Goal: Information Seeking & Learning: Learn about a topic

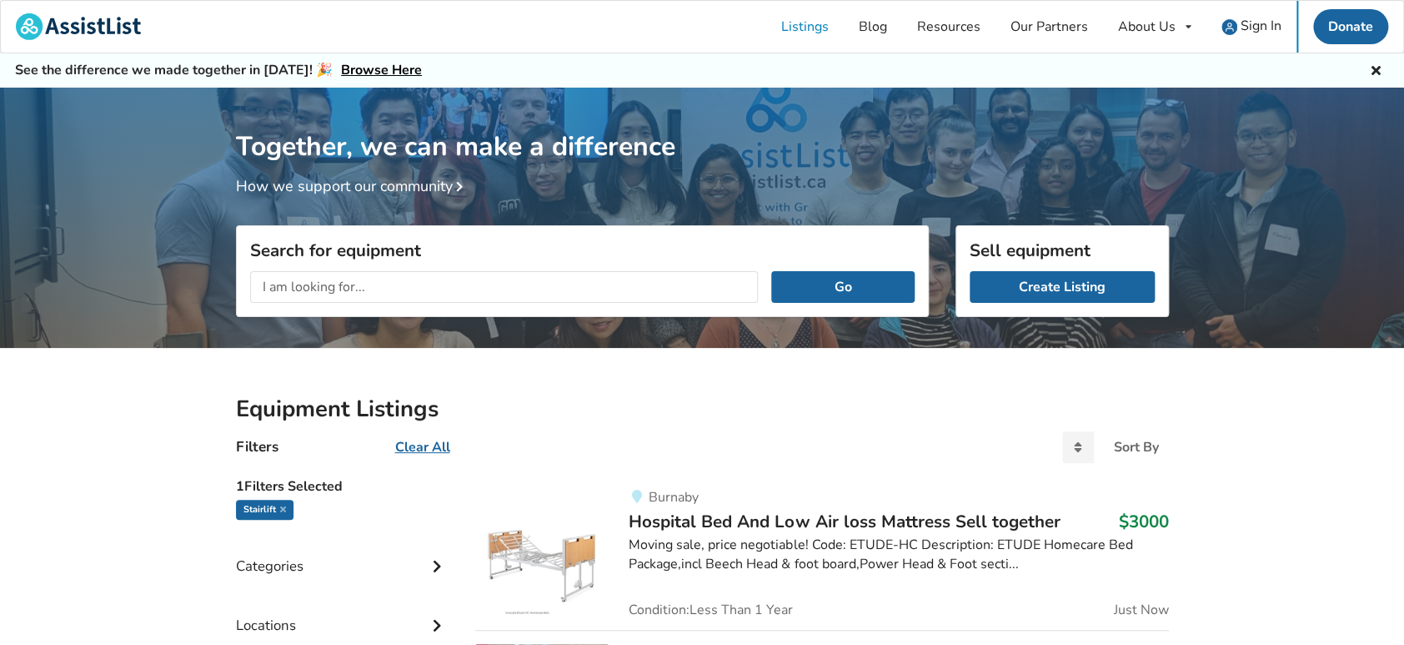
click at [348, 286] on input "text" at bounding box center [504, 287] width 509 height 32
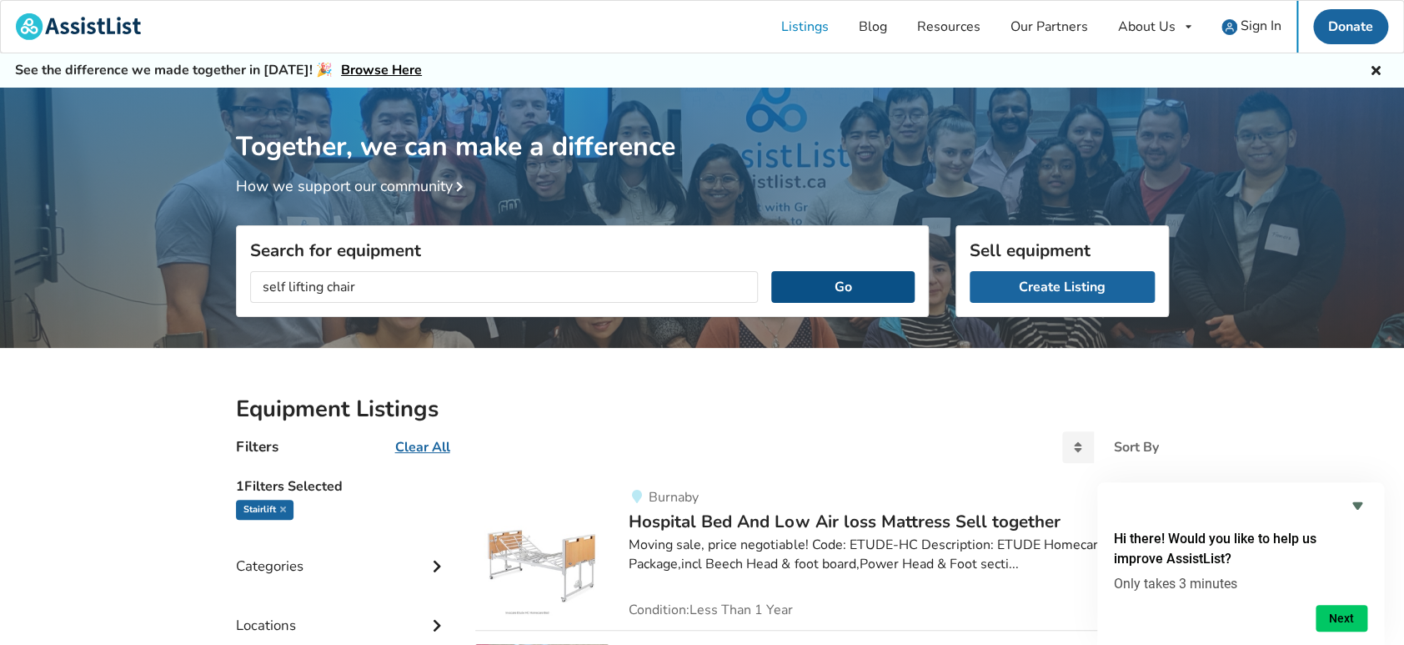
click at [894, 287] on button "Go" at bounding box center [842, 287] width 143 height 32
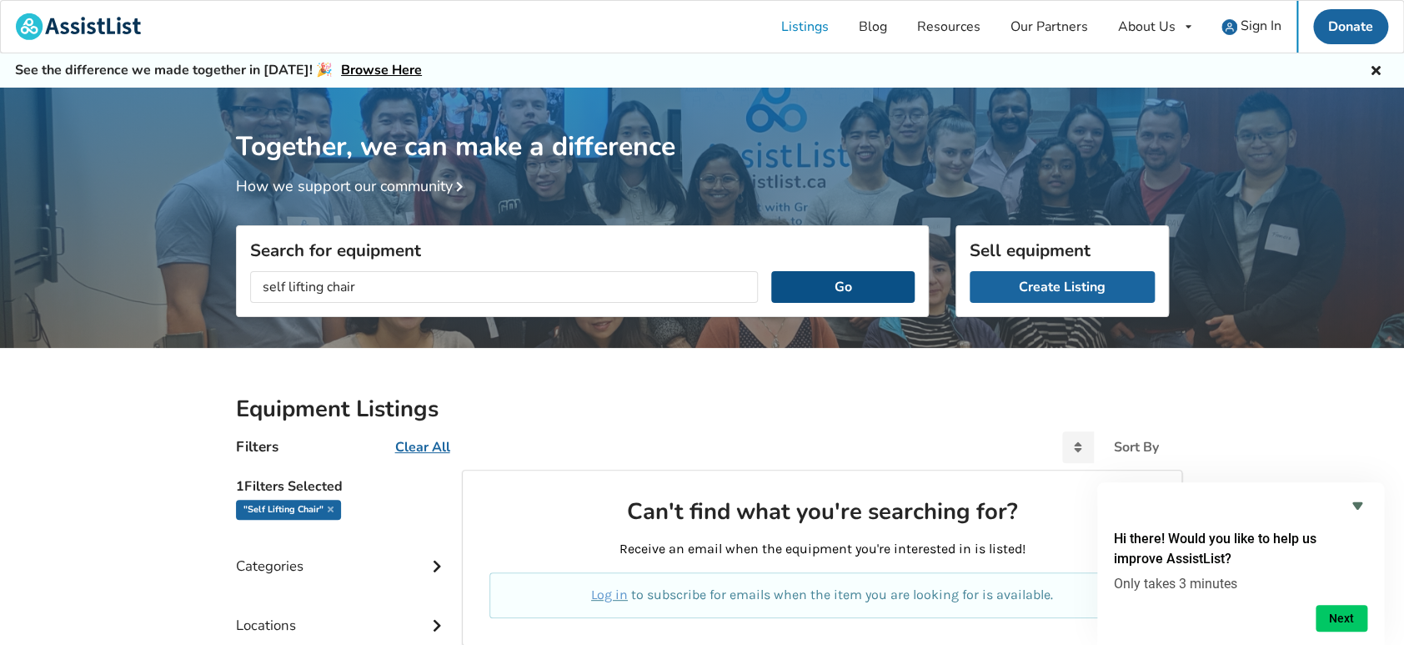
click at [847, 292] on button "Go" at bounding box center [842, 287] width 143 height 32
drag, startPoint x: 287, startPoint y: 285, endPoint x: 218, endPoint y: 312, distance: 73.4
click at [218, 312] on div "Together, we can make a difference How we support our community Search for equi…" at bounding box center [702, 510] width 1404 height 845
type input "lifting chair"
click at [856, 284] on button "Go" at bounding box center [842, 287] width 143 height 32
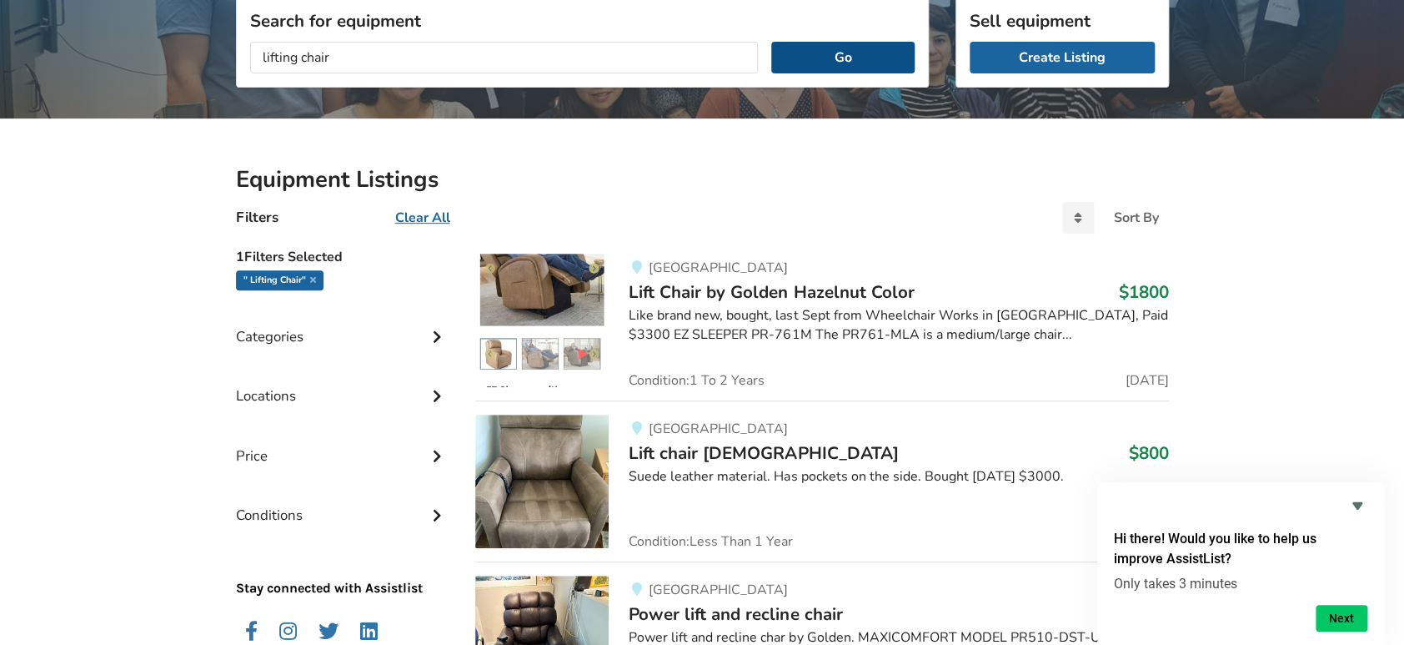
scroll to position [247, 0]
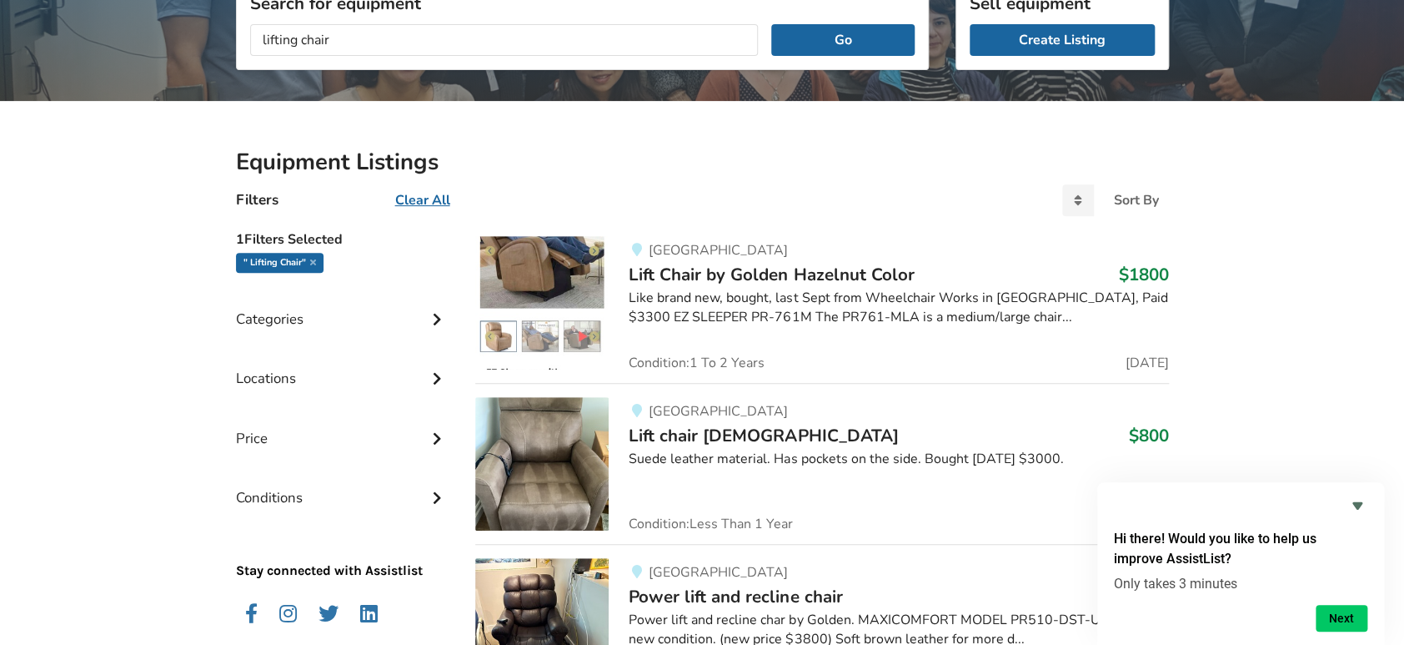
click at [538, 334] on img at bounding box center [541, 302] width 133 height 133
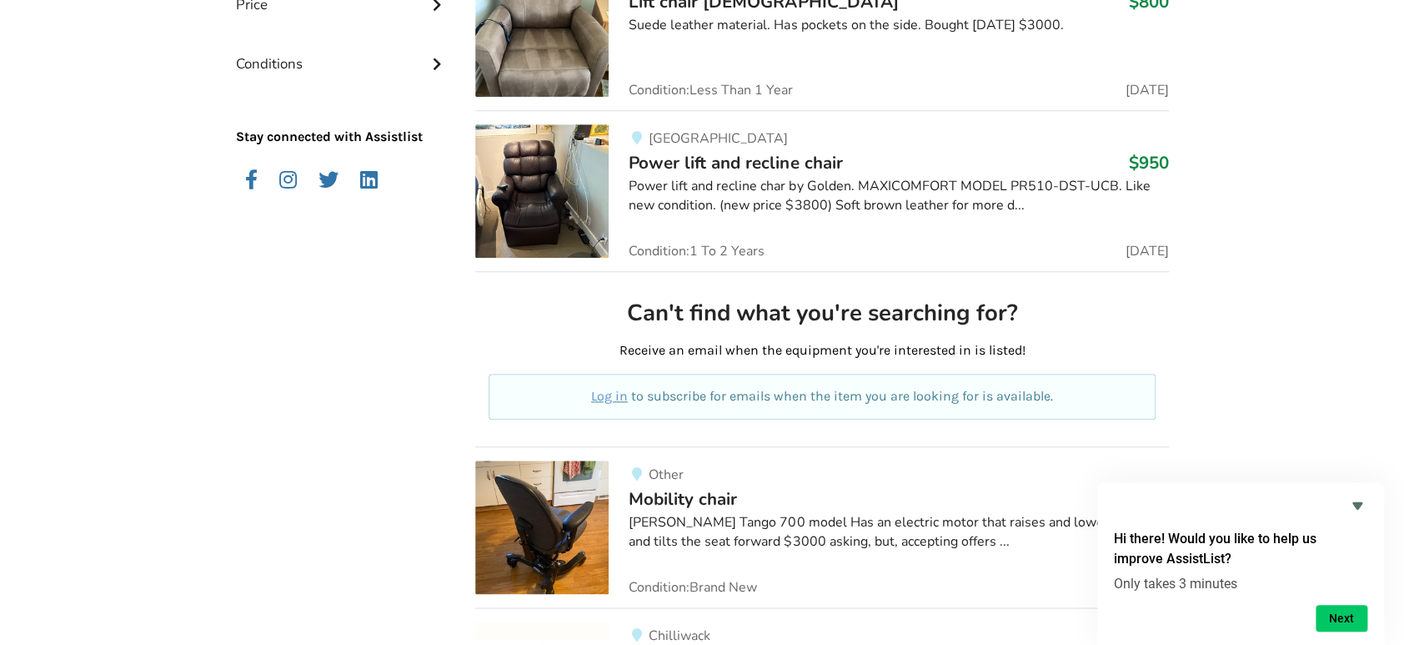
scroll to position [657, 0]
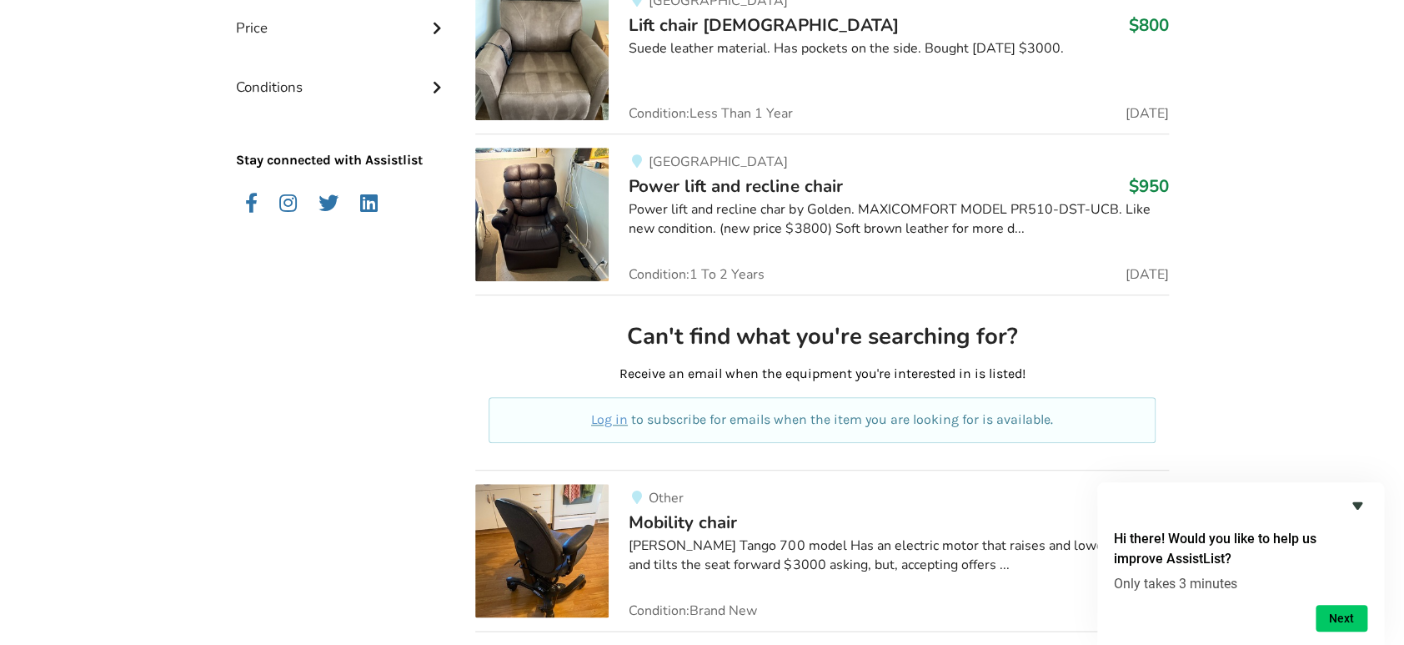
click at [1360, 500] on icon "Hide survey" at bounding box center [1358, 505] width 20 height 20
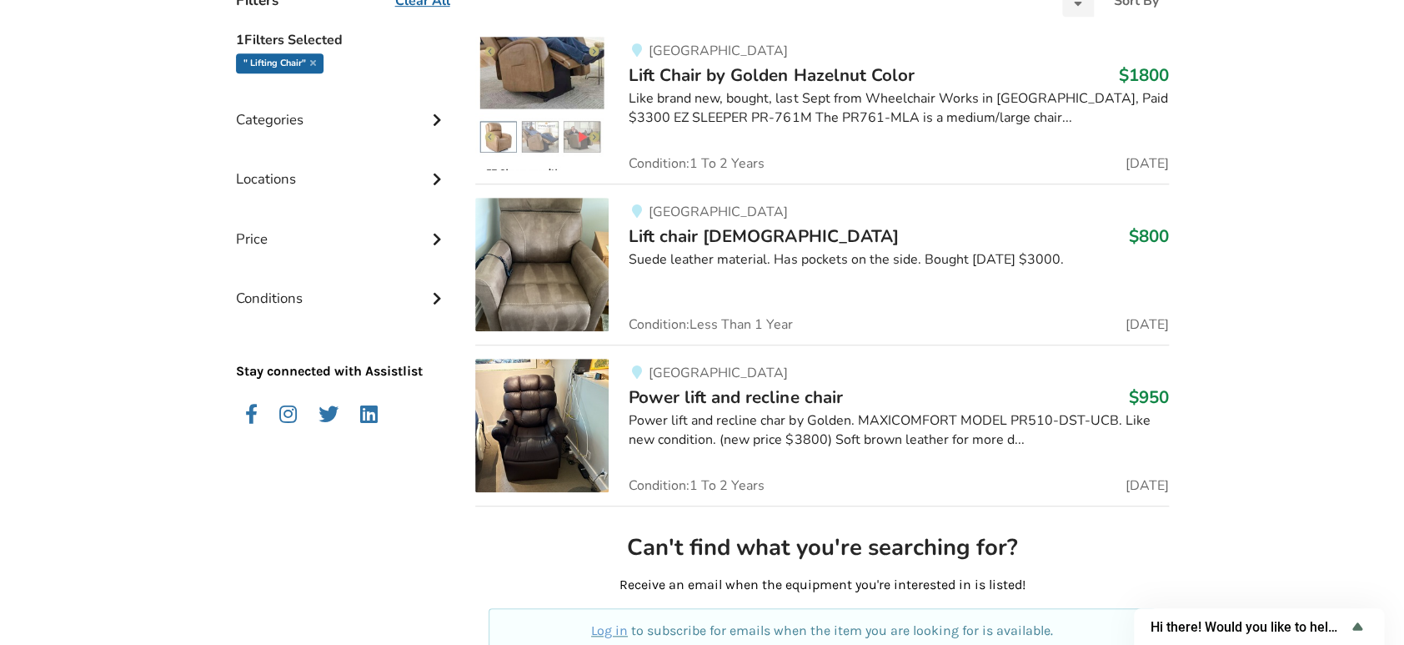
scroll to position [410, 0]
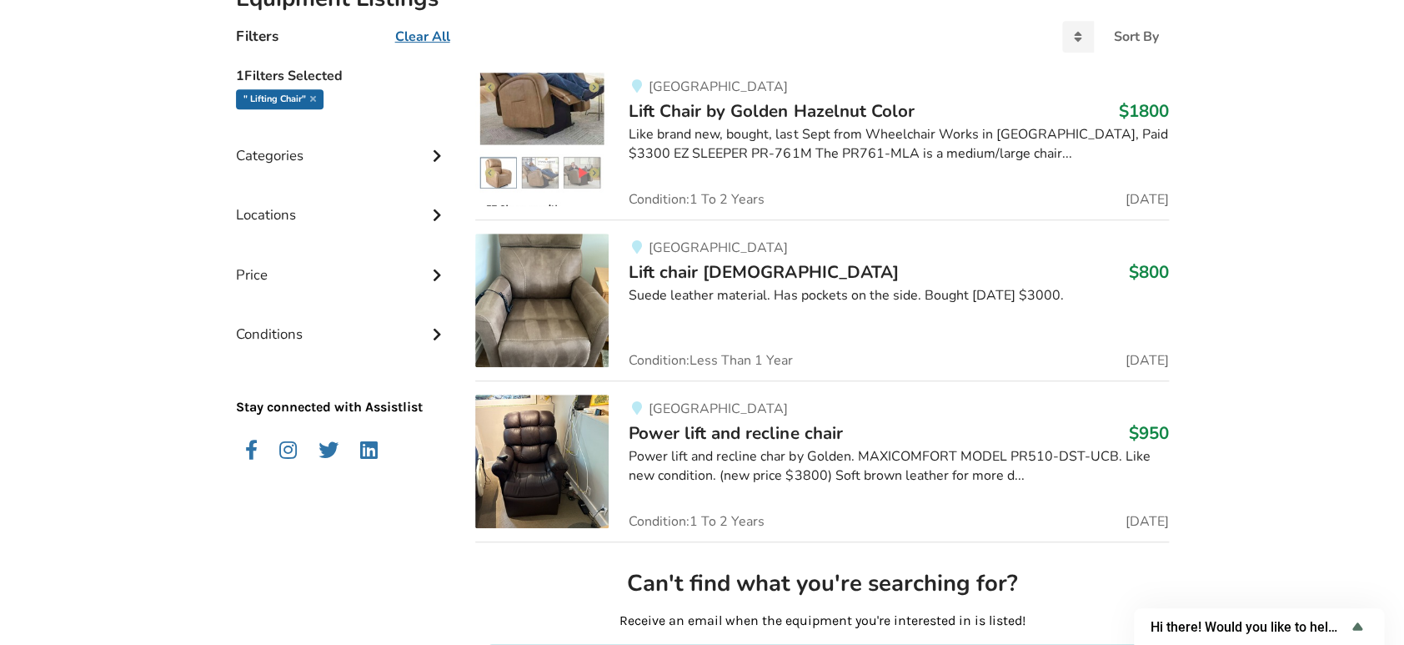
click at [585, 307] on img at bounding box center [541, 299] width 133 height 133
